Goal: Task Accomplishment & Management: Use online tool/utility

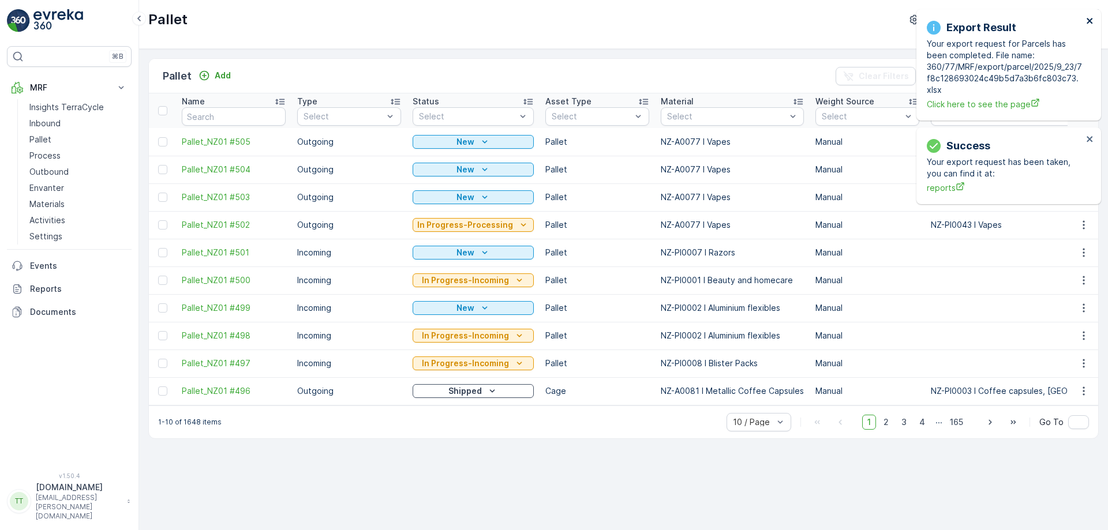
click at [1090, 18] on icon "close" at bounding box center [1090, 20] width 8 height 9
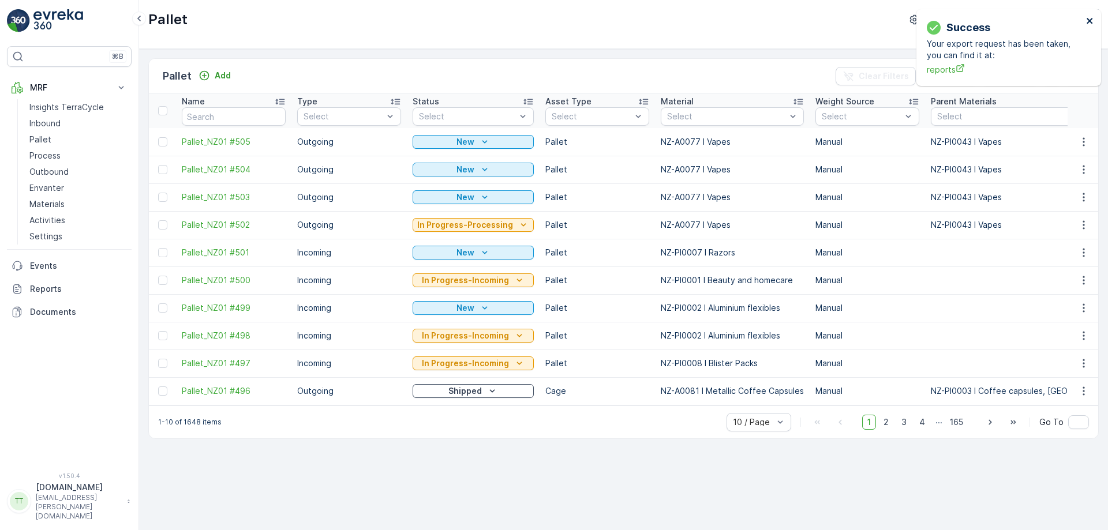
click at [1090, 18] on icon "close" at bounding box center [1090, 20] width 8 height 9
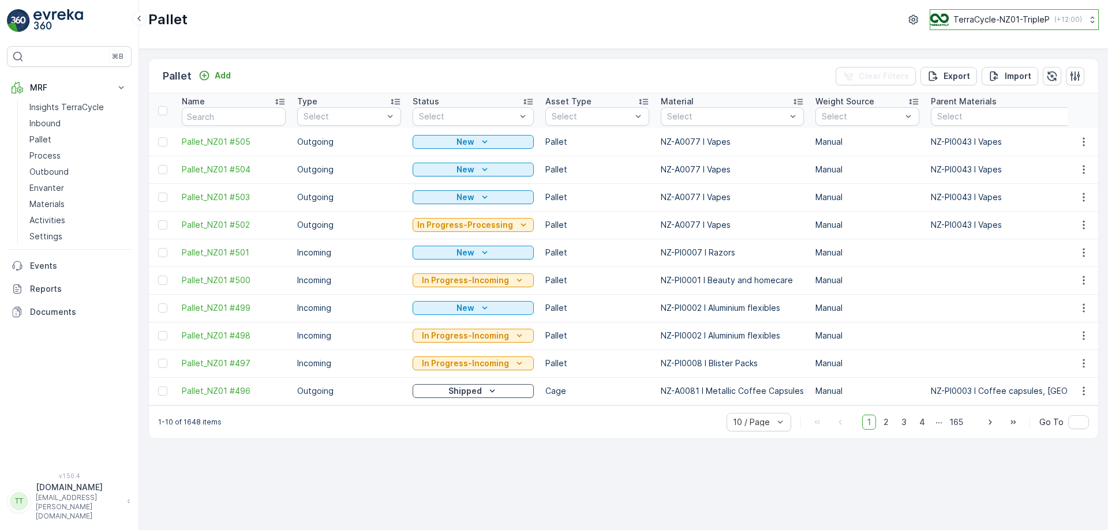
click at [1010, 16] on p "TerraCycle-NZ01-TripleP" at bounding box center [1001, 20] width 96 height 12
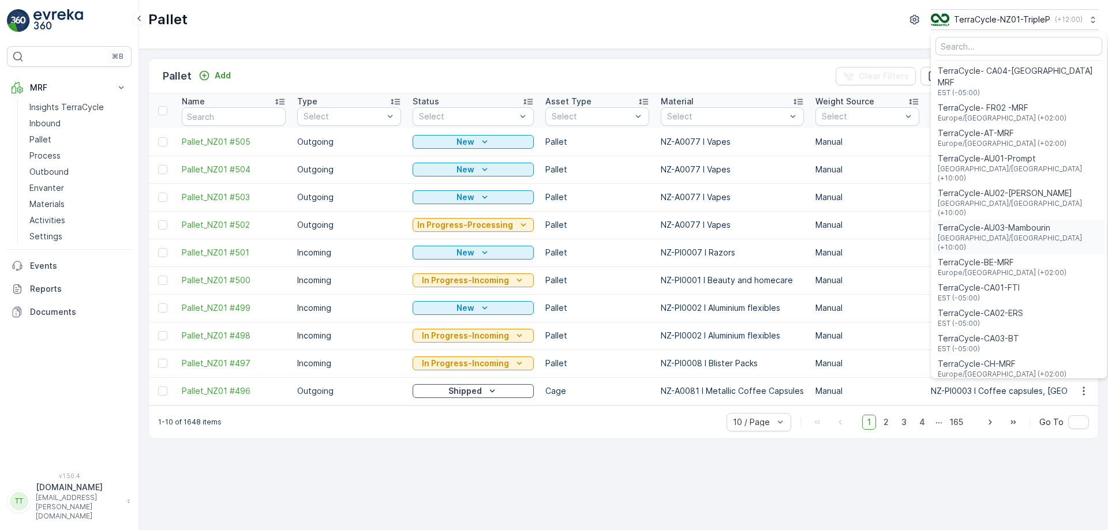
click at [985, 222] on span "TerraCycle-AU03-Mambourin" at bounding box center [1019, 228] width 162 height 12
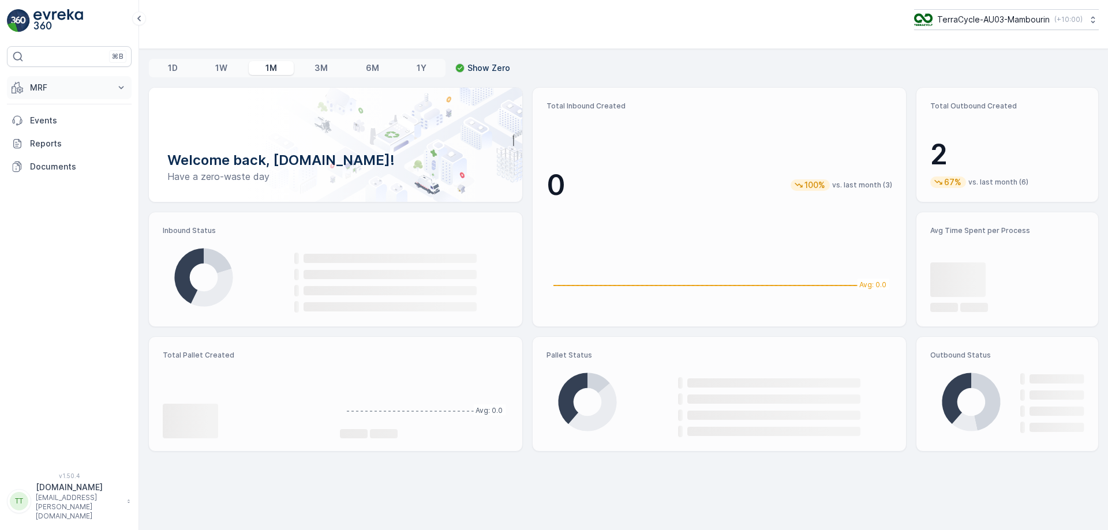
click at [93, 87] on p "MRF" at bounding box center [69, 88] width 78 height 12
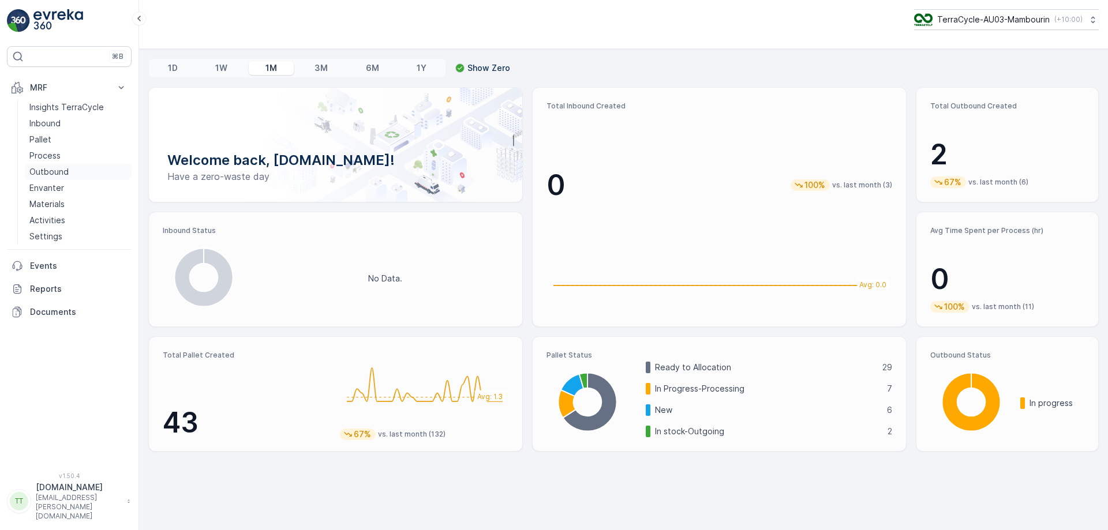
click at [40, 168] on p "Outbound" at bounding box center [48, 172] width 39 height 12
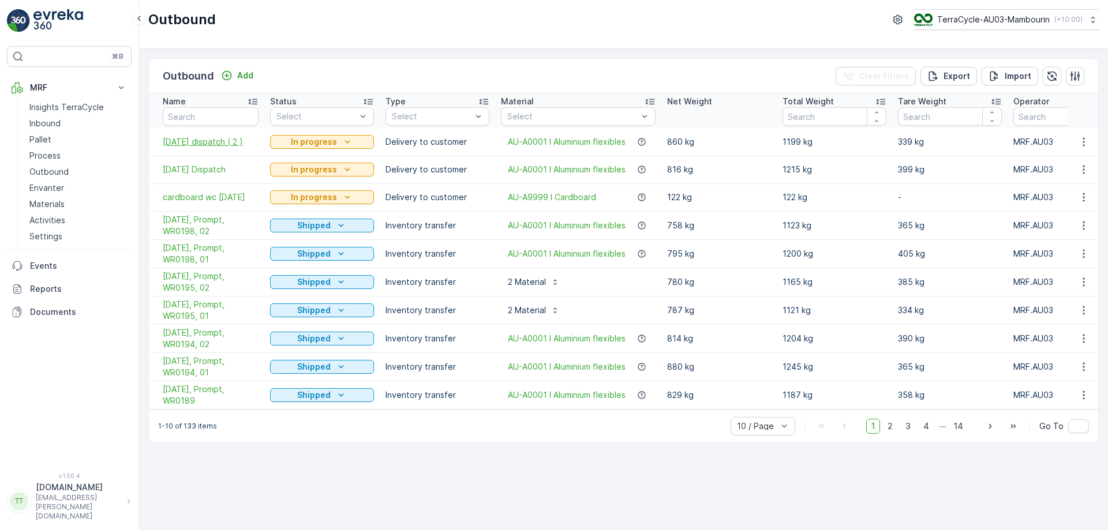
click at [211, 140] on span "[DATE] dispatch ( 2 )" at bounding box center [211, 142] width 96 height 12
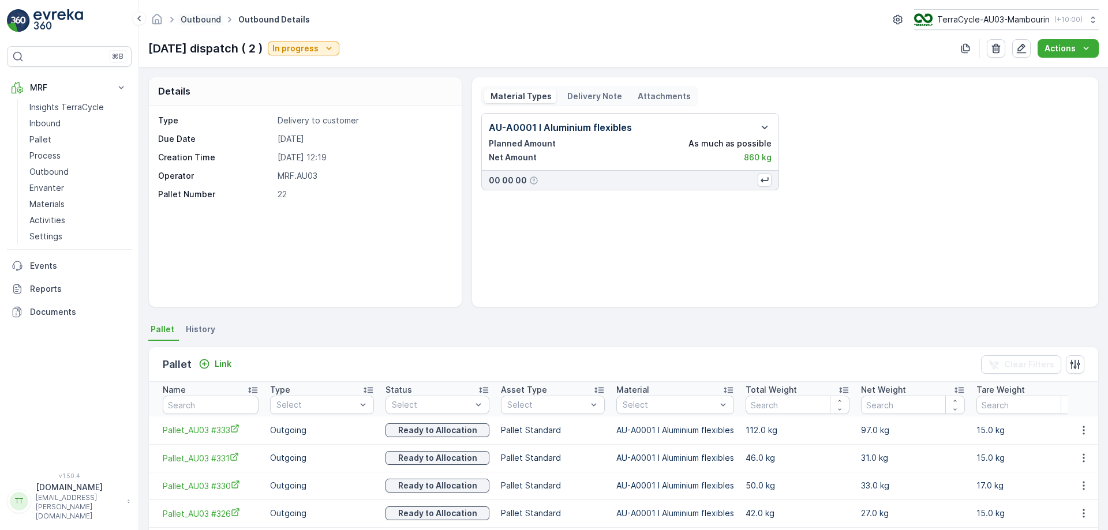
click at [196, 17] on link "Outbound" at bounding box center [201, 19] width 40 height 10
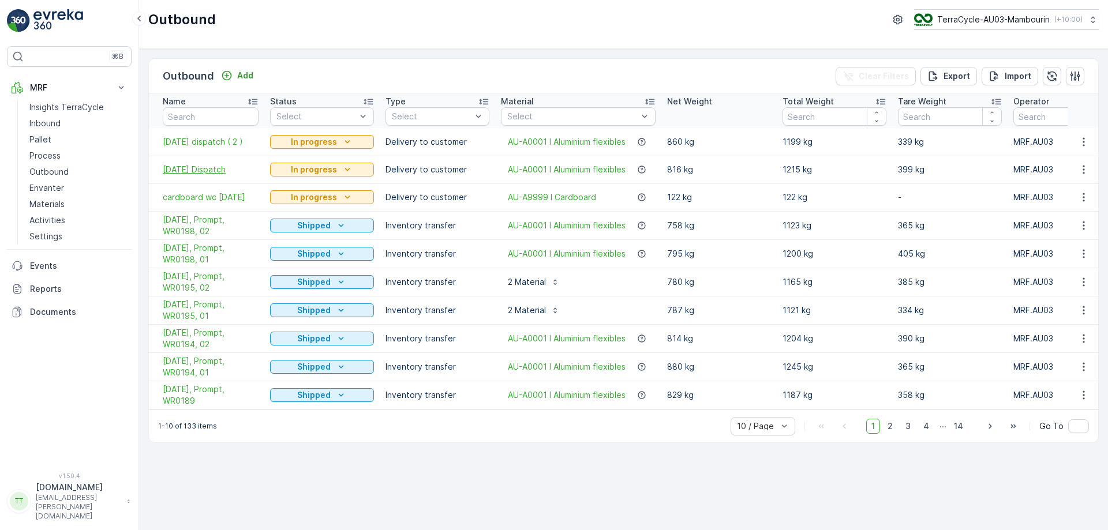
click at [201, 170] on span "[DATE] Dispatch" at bounding box center [211, 170] width 96 height 12
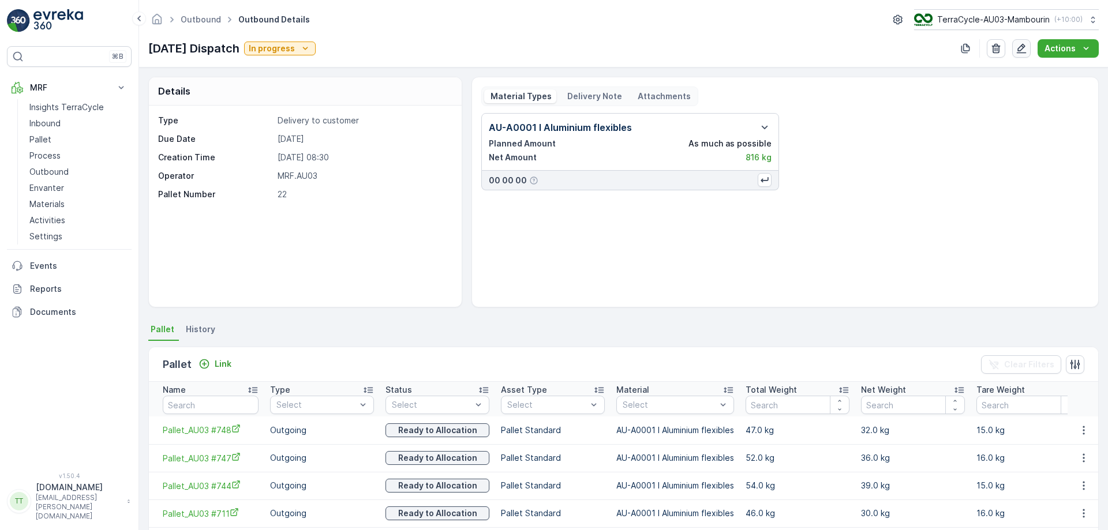
click at [1024, 51] on icon "button" at bounding box center [1021, 49] width 12 height 12
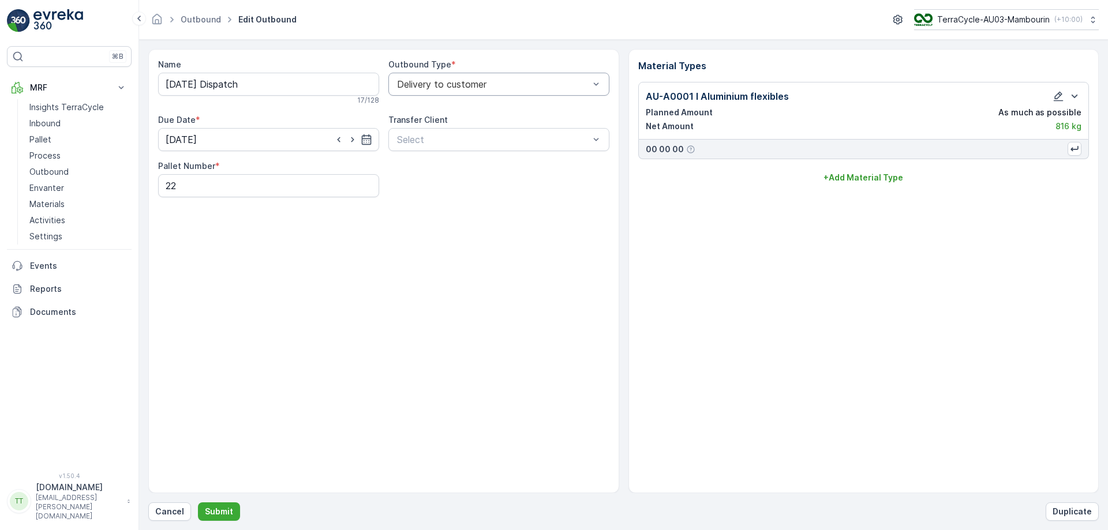
click at [443, 78] on div "Delivery to customer" at bounding box center [498, 84] width 221 height 23
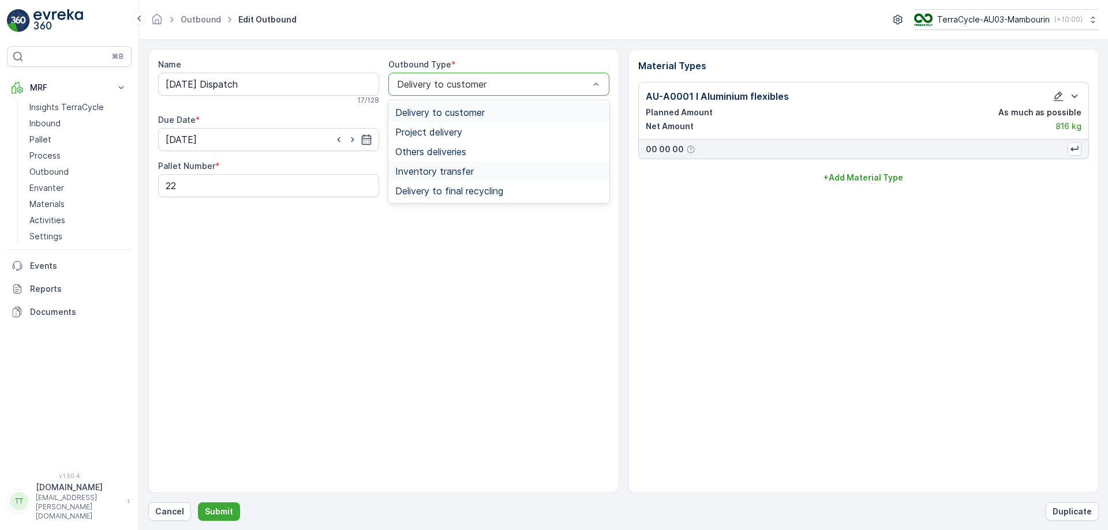
click at [446, 166] on span "Inventory transfer" at bounding box center [434, 171] width 78 height 10
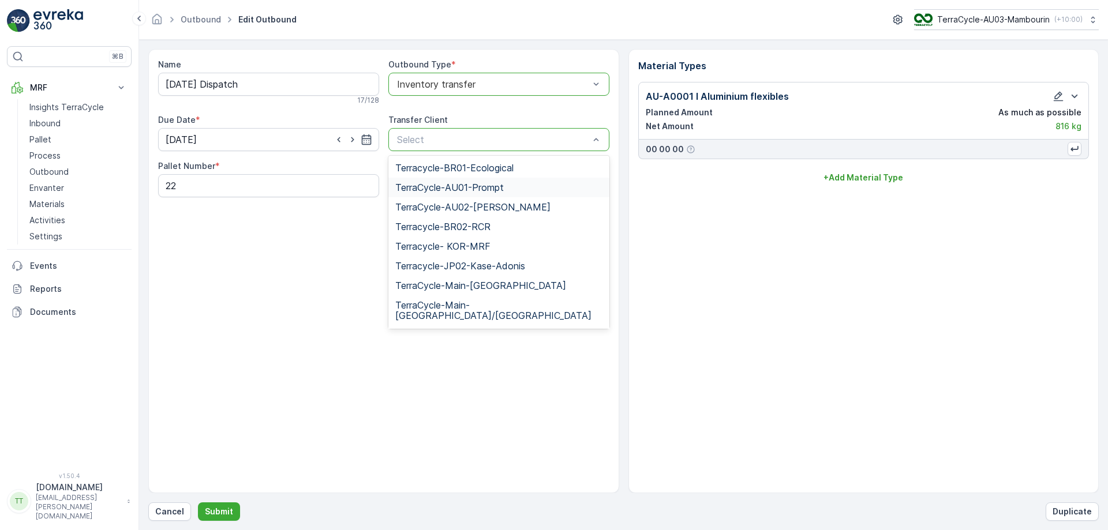
click at [478, 190] on span "TerraCycle-AU01-Prompt" at bounding box center [449, 187] width 108 height 10
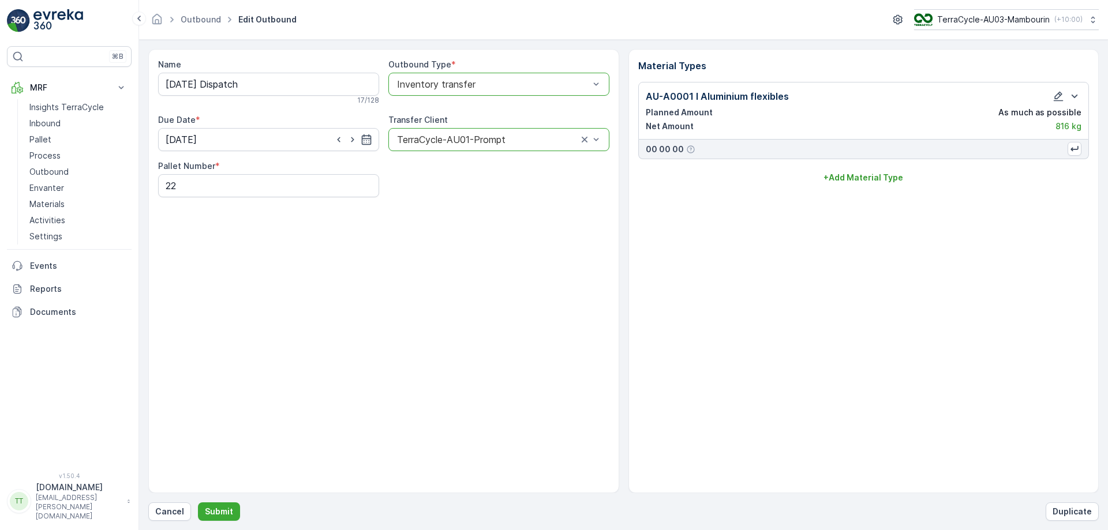
click at [359, 347] on div "Name [DATE] Dispatch 17 / 128 Outbound Type * option Inventory transfer, select…" at bounding box center [383, 271] width 471 height 444
click at [171, 511] on p "Cancel" at bounding box center [169, 512] width 29 height 12
